Goal: Task Accomplishment & Management: Manage account settings

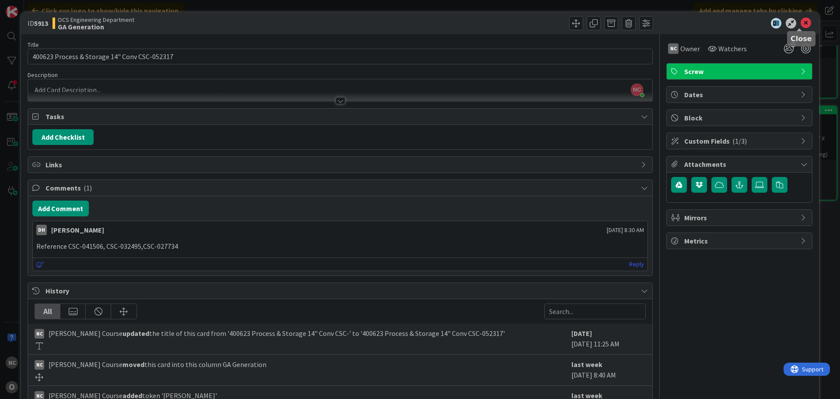
click at [801, 22] on icon at bounding box center [806, 23] width 10 height 10
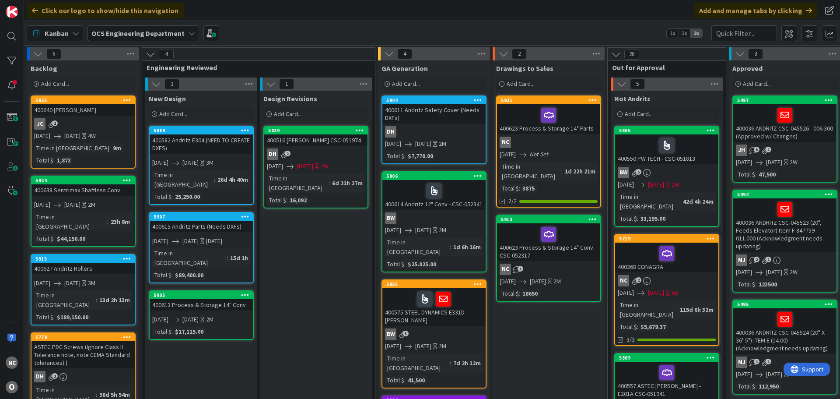
click at [200, 299] on div "400613 Process & Storage 14" Conv" at bounding box center [201, 304] width 103 height 11
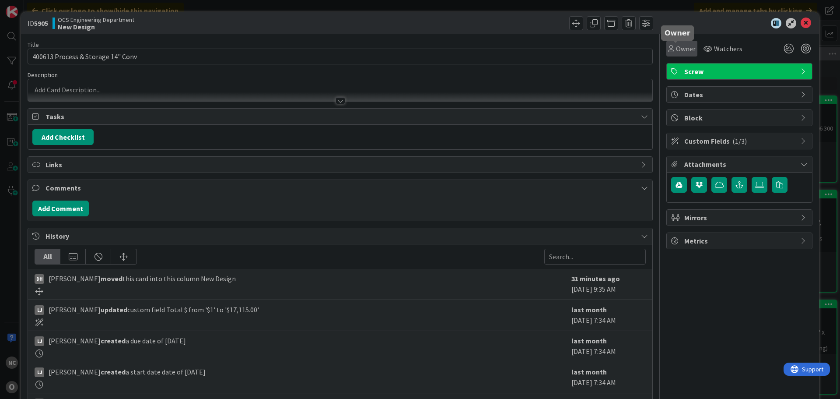
click at [682, 50] on span "Owner" at bounding box center [686, 48] width 20 height 10
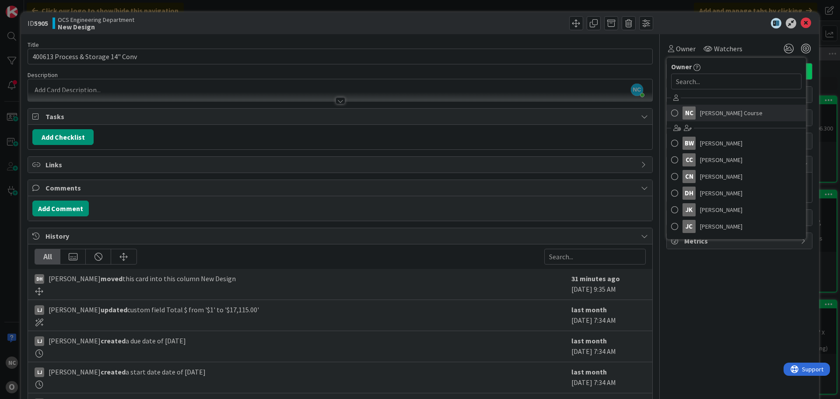
click at [695, 106] on link "NC [PERSON_NAME] Course" at bounding box center [736, 113] width 139 height 17
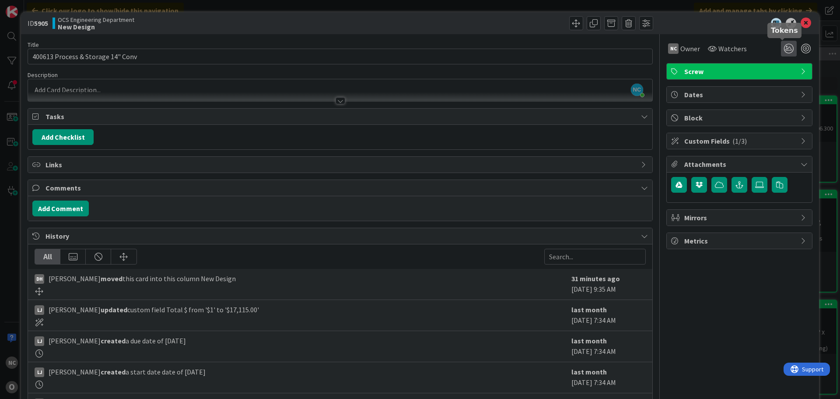
drag, startPoint x: 780, startPoint y: 46, endPoint x: 798, endPoint y: 91, distance: 48.2
click at [781, 46] on icon at bounding box center [789, 49] width 16 height 16
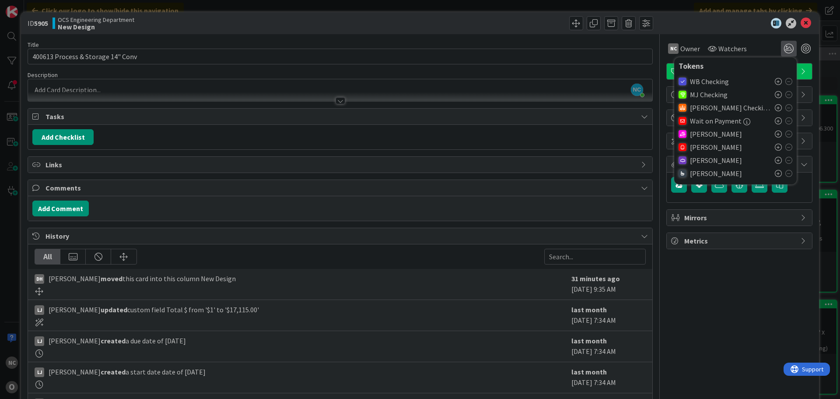
drag, startPoint x: 773, startPoint y: 163, endPoint x: 786, endPoint y: 154, distance: 16.1
click at [775, 163] on icon at bounding box center [778, 160] width 7 height 7
click at [662, 27] on div at bounding box center [735, 23] width 155 height 10
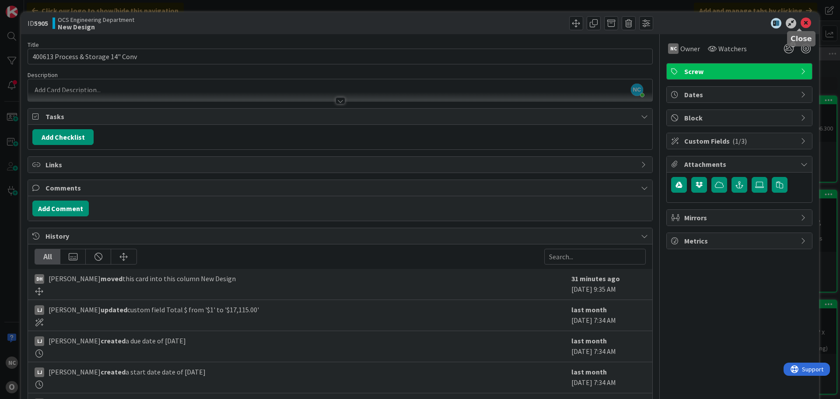
click at [802, 23] on icon at bounding box center [806, 23] width 10 height 10
